Goal: Find specific page/section: Find specific page/section

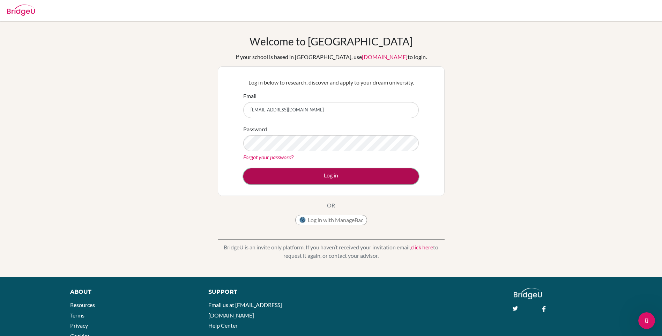
click at [303, 176] on button "Log in" at bounding box center [331, 176] width 176 height 16
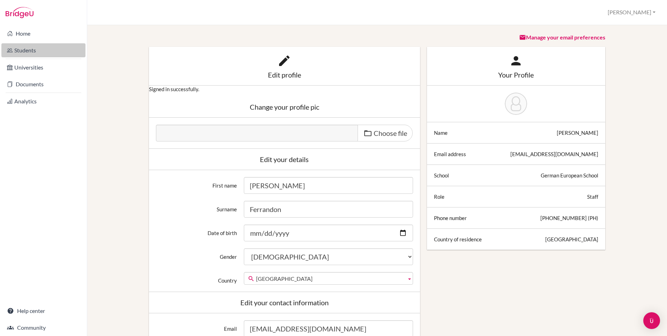
click at [27, 51] on link "Students" at bounding box center [43, 50] width 84 height 14
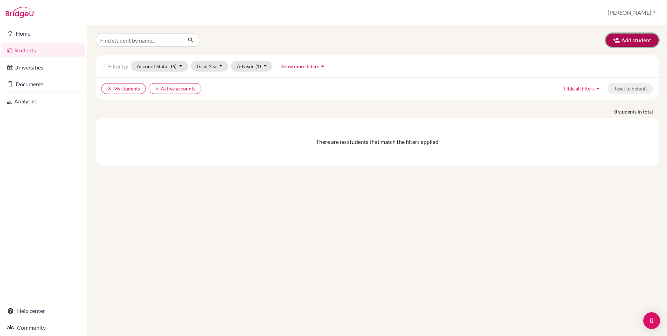
click at [616, 40] on icon "button" at bounding box center [616, 40] width 7 height 7
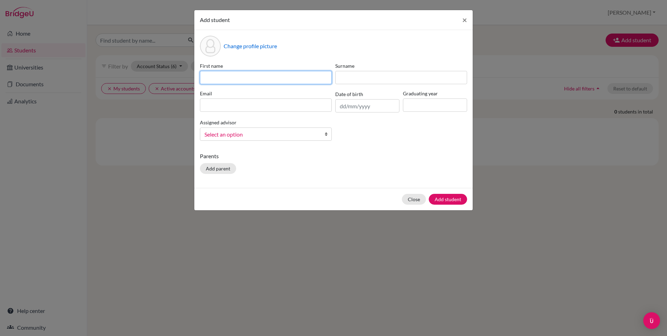
click at [225, 73] on input at bounding box center [266, 77] width 132 height 13
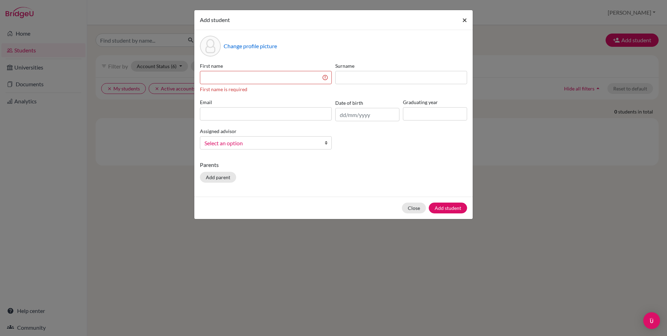
click at [464, 17] on span "×" at bounding box center [464, 20] width 5 height 10
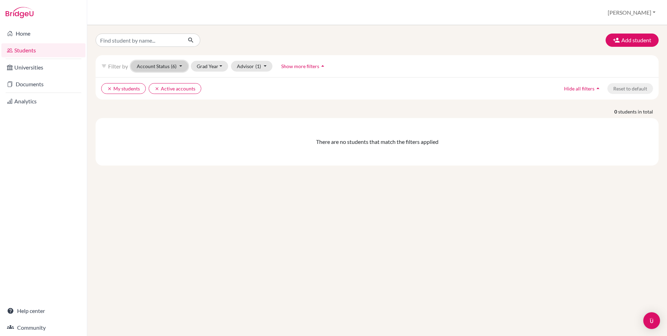
click at [178, 64] on button "Account Status (6)" at bounding box center [159, 66] width 57 height 11
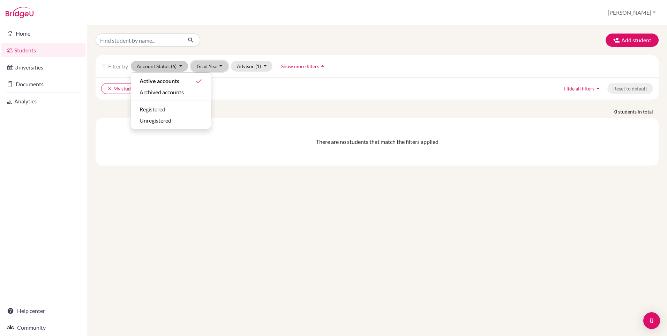
click at [222, 66] on button "Grad Year" at bounding box center [210, 66] width 38 height 11
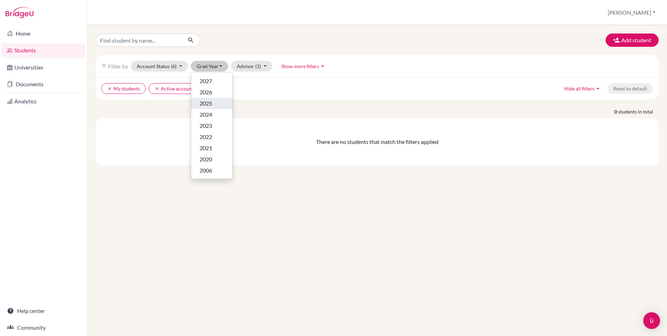
click at [211, 104] on span "2025" at bounding box center [206, 103] width 13 height 8
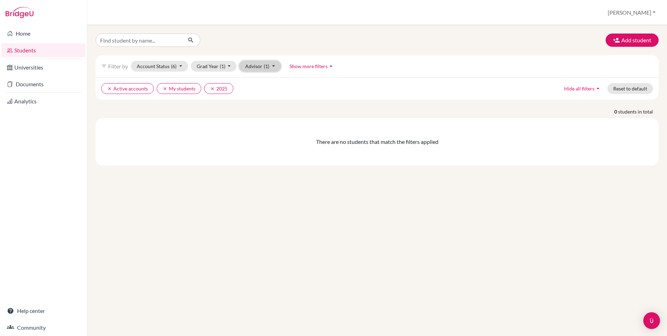
click at [274, 67] on button "Advisor (1)" at bounding box center [260, 66] width 42 height 11
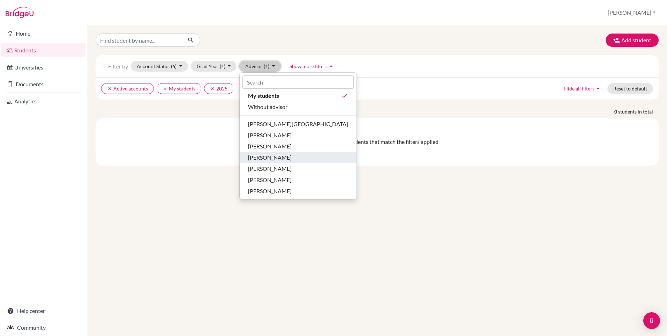
scroll to position [2, 0]
click at [263, 95] on span "My students" at bounding box center [263, 95] width 31 height 8
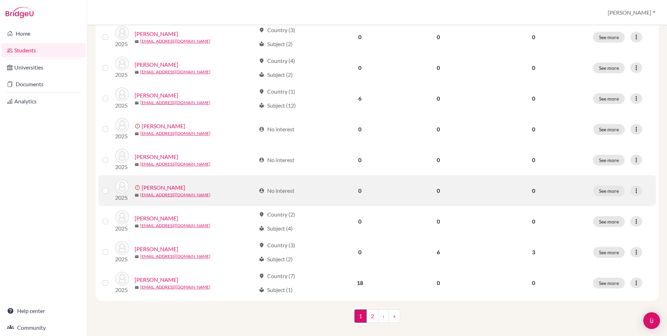
scroll to position [463, 0]
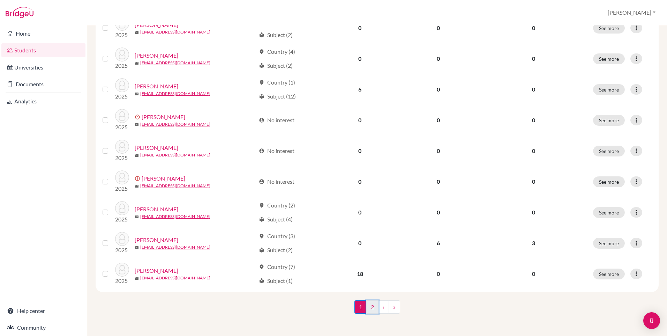
click at [370, 306] on link "2" at bounding box center [372, 306] width 12 height 13
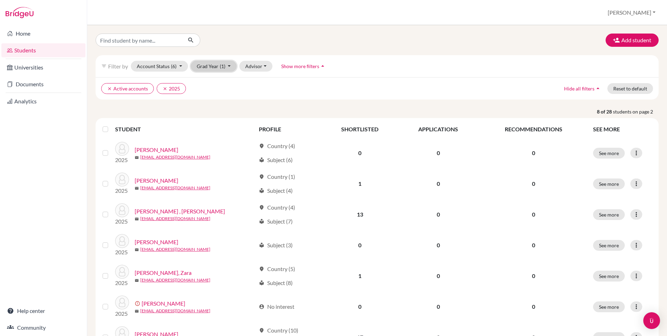
click at [227, 68] on button "Grad Year (1)" at bounding box center [214, 66] width 46 height 11
click at [208, 93] on span "2026" at bounding box center [206, 92] width 13 height 8
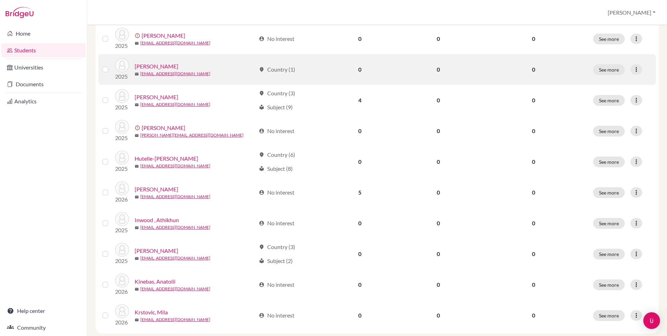
scroll to position [463, 0]
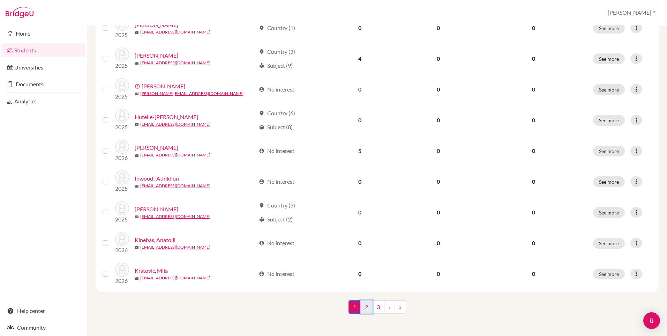
click at [364, 308] on link "2" at bounding box center [366, 306] width 12 height 13
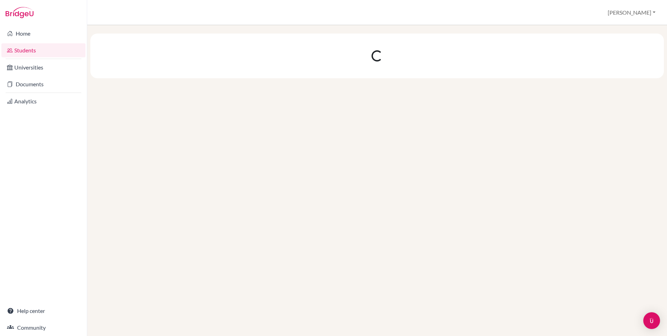
scroll to position [0, 0]
